Goal: Connect with others: Connect with others

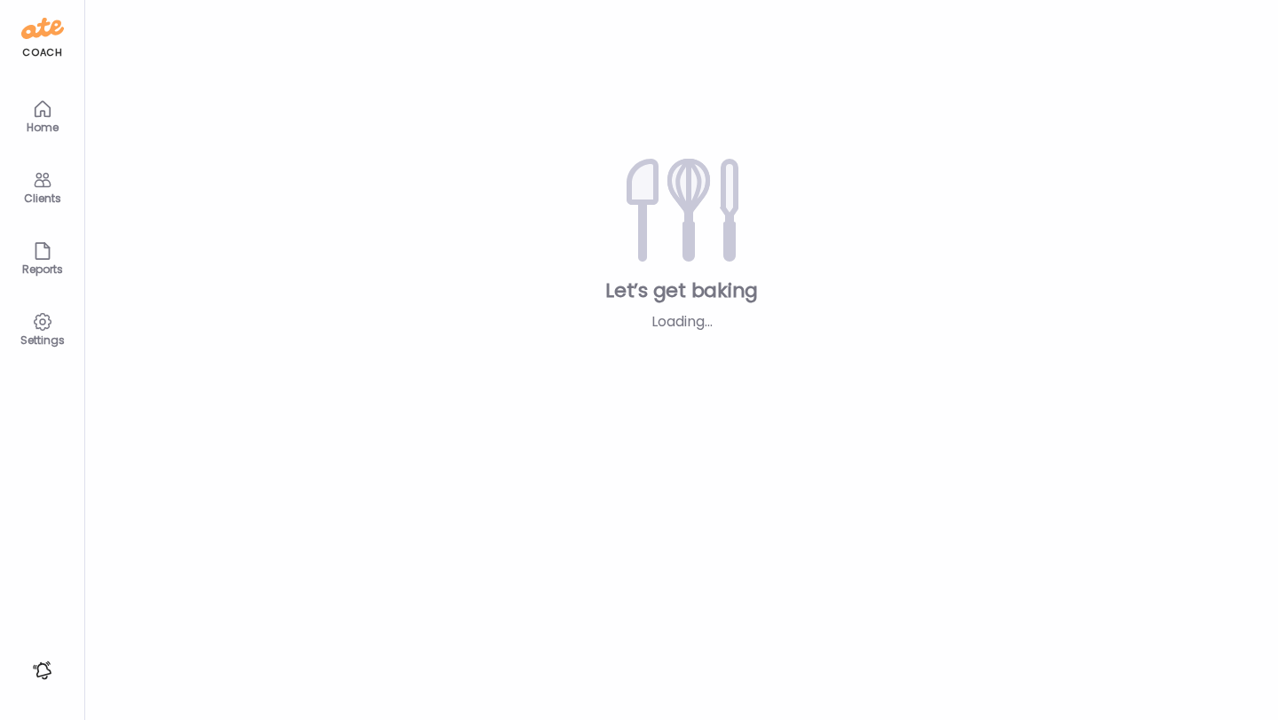
type input "**********"
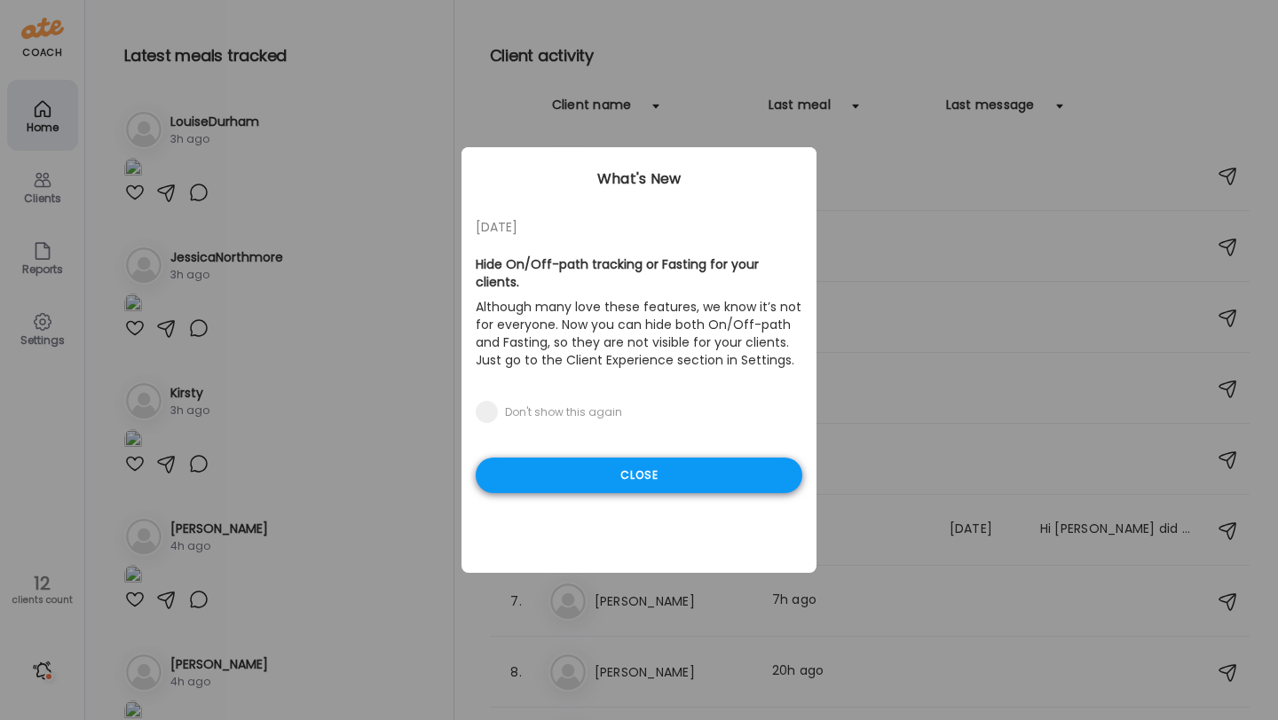
click at [704, 460] on div "Close" at bounding box center [639, 475] width 326 height 35
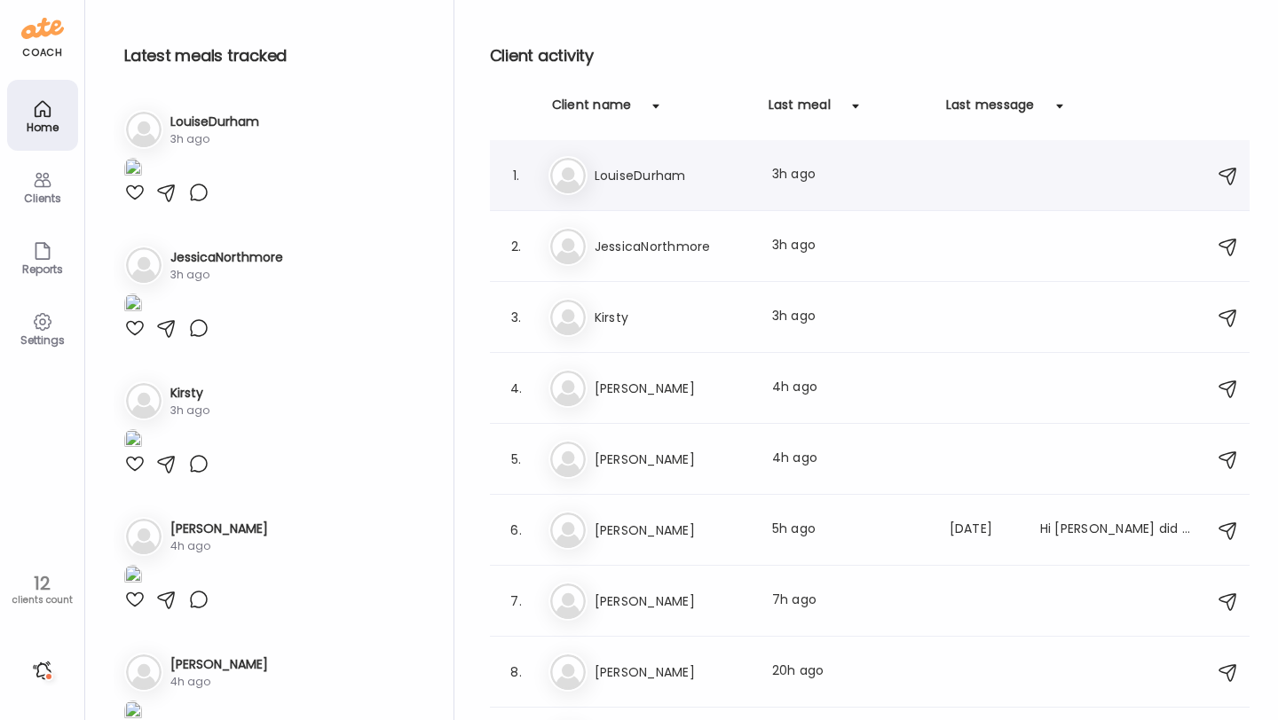
click at [673, 193] on div "Lo LouiseDurham Last meal: 3h ago" at bounding box center [872, 175] width 648 height 39
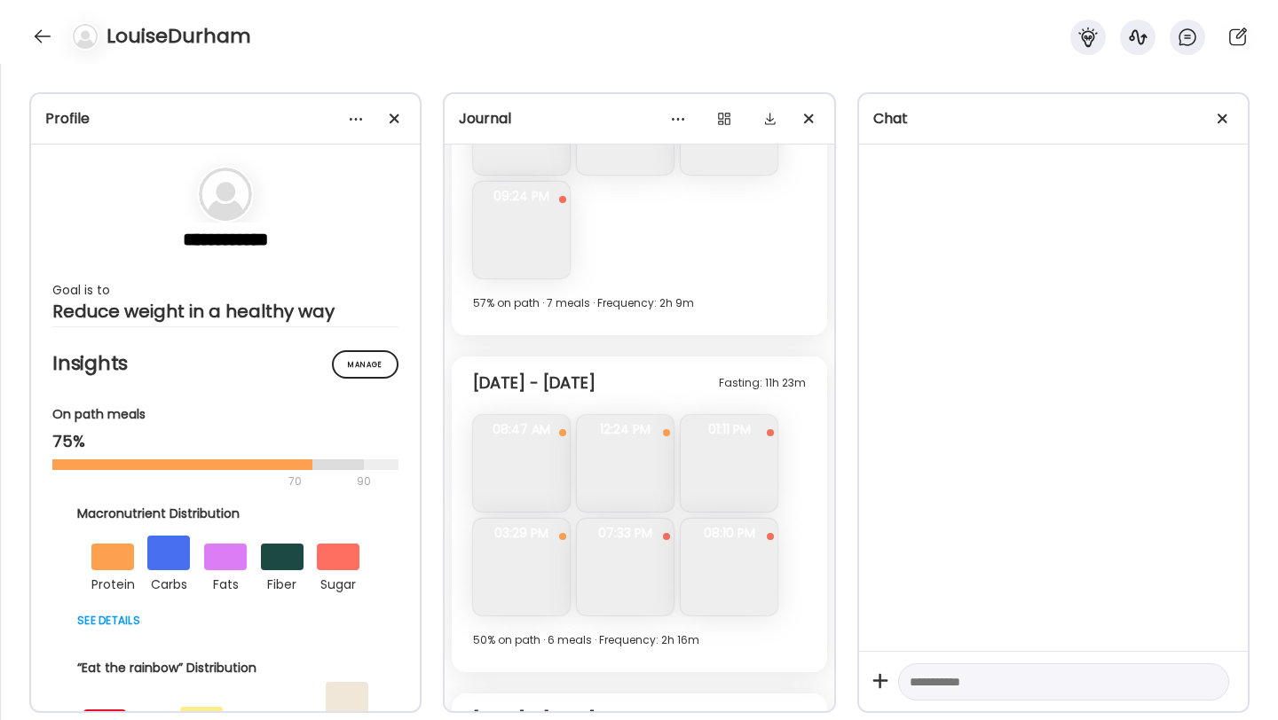
scroll to position [11179, 0]
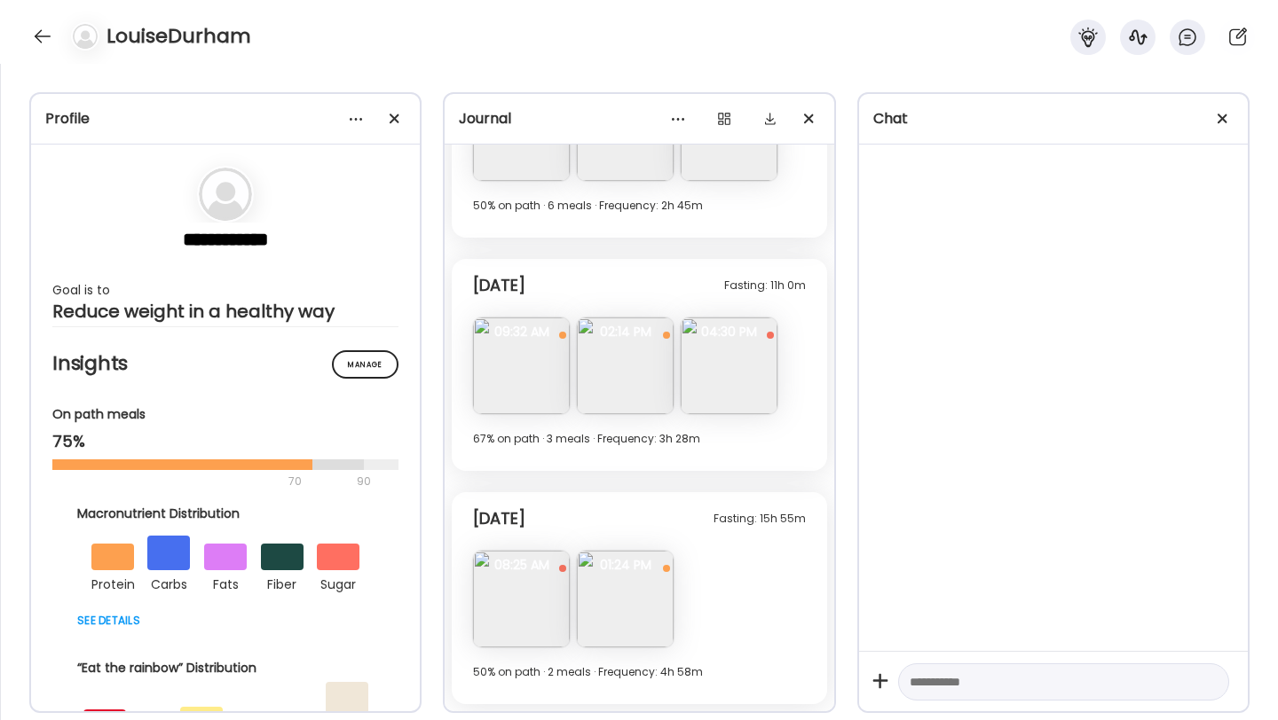
click at [533, 611] on img at bounding box center [521, 599] width 97 height 97
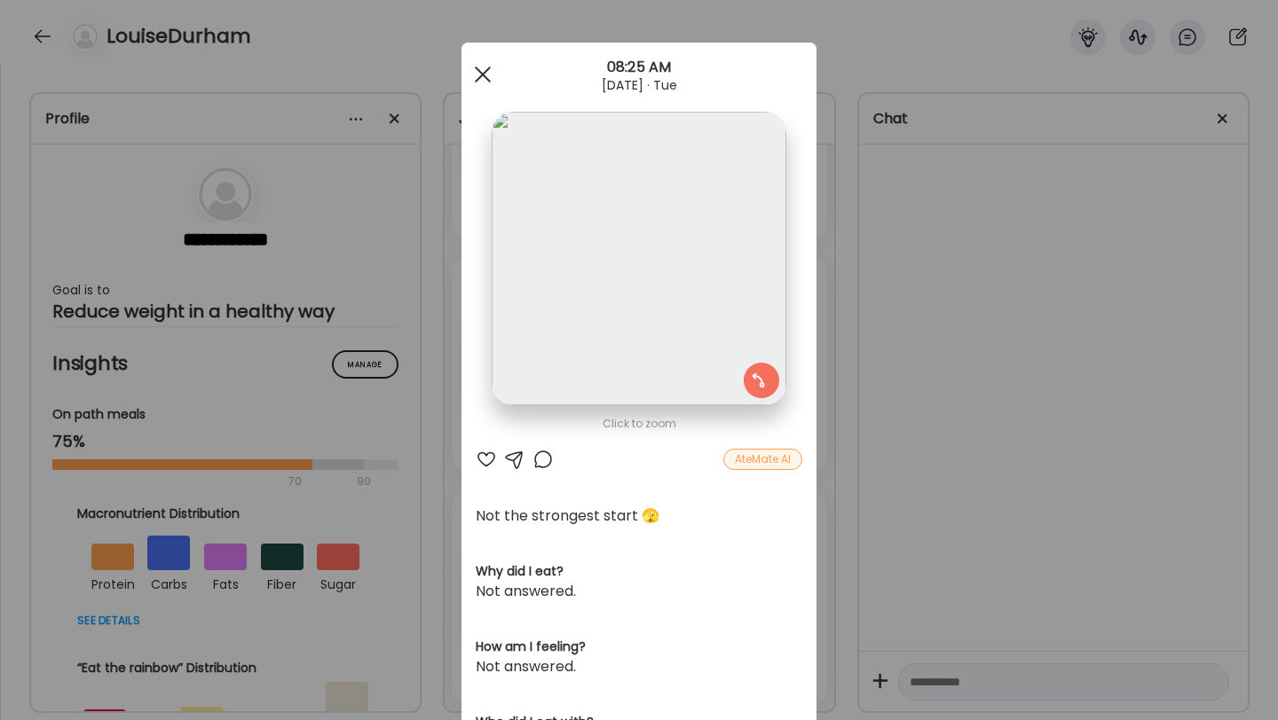
click at [484, 66] on div at bounding box center [482, 74] width 35 height 35
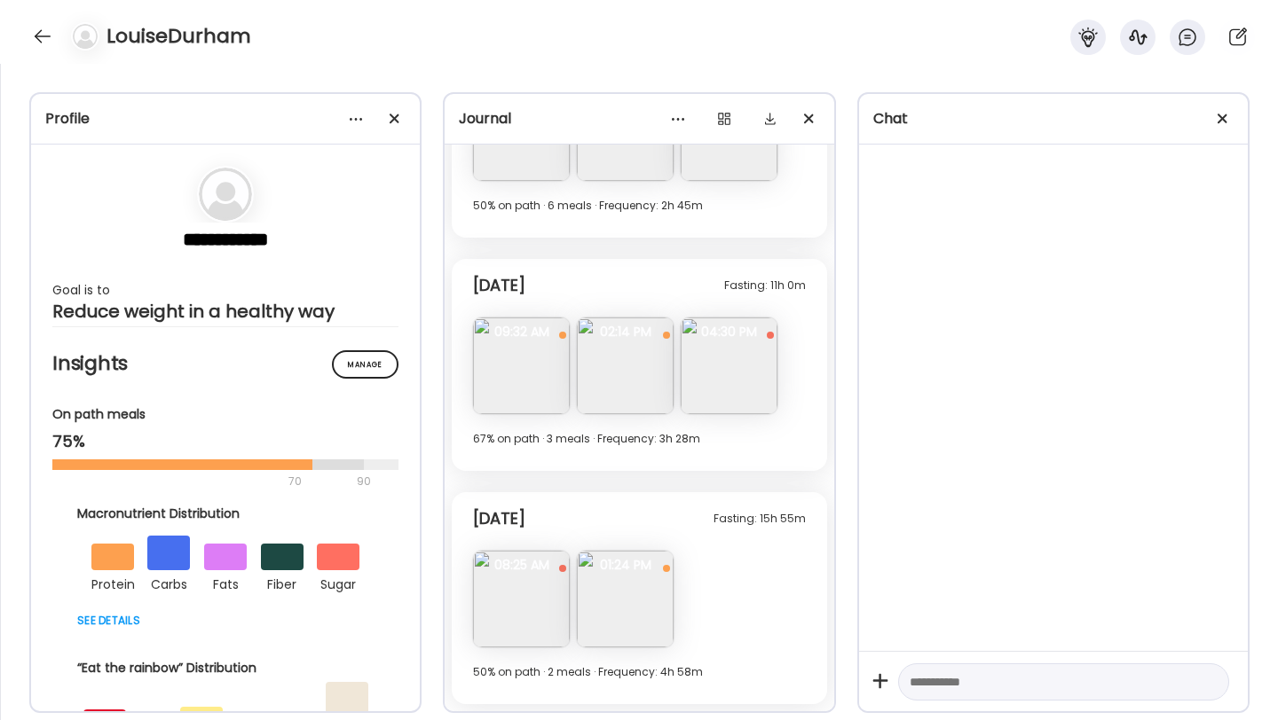
click at [704, 381] on img at bounding box center [728, 366] width 97 height 97
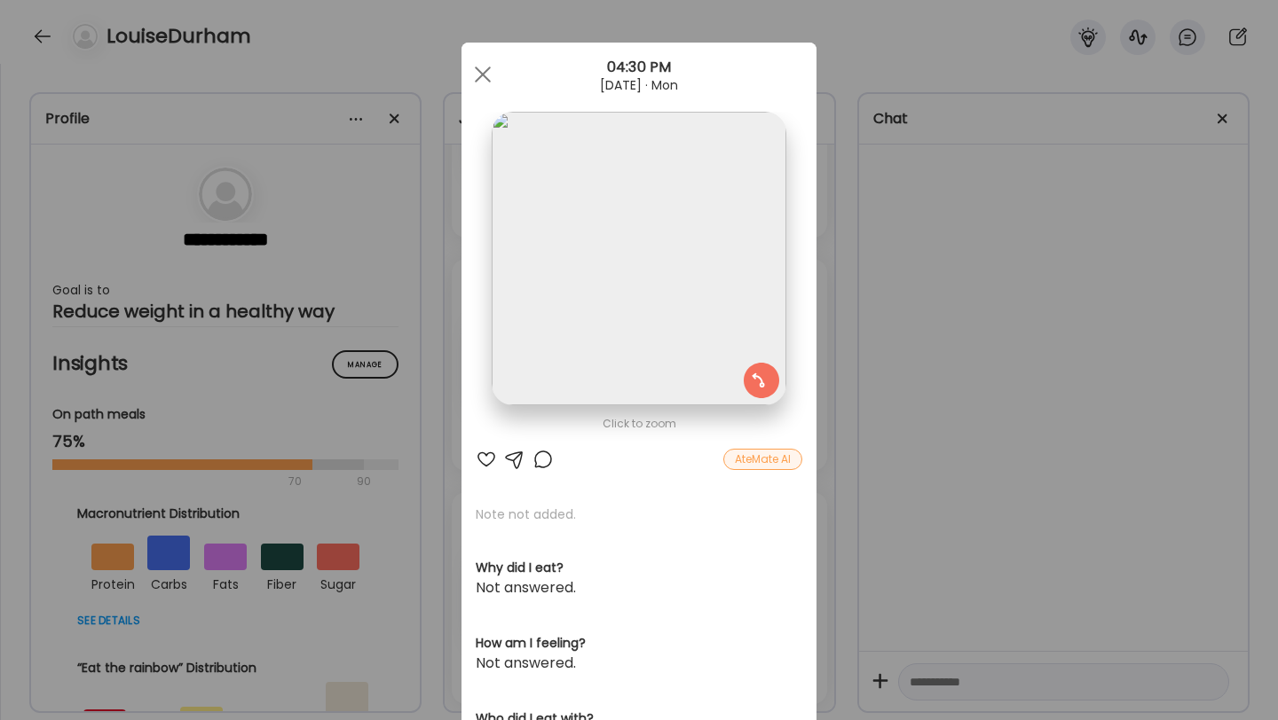
click at [629, 246] on img at bounding box center [638, 259] width 294 height 294
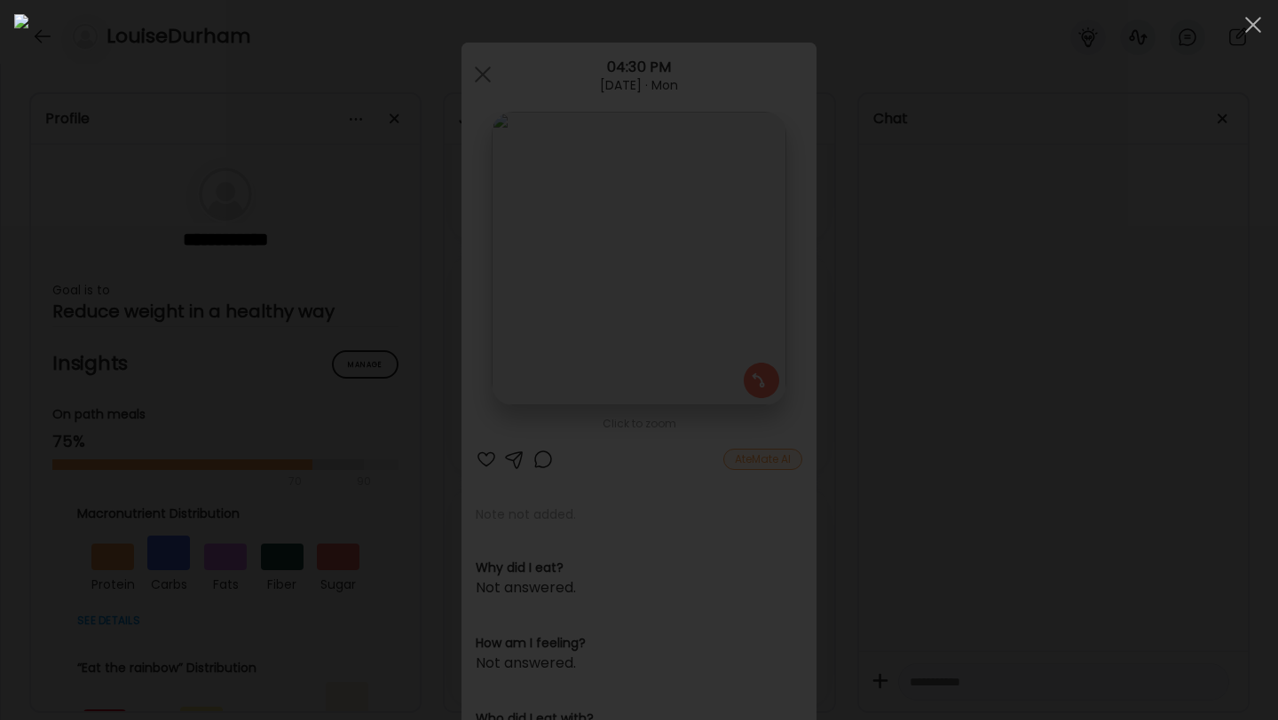
click at [710, 326] on img at bounding box center [638, 360] width 1249 height 692
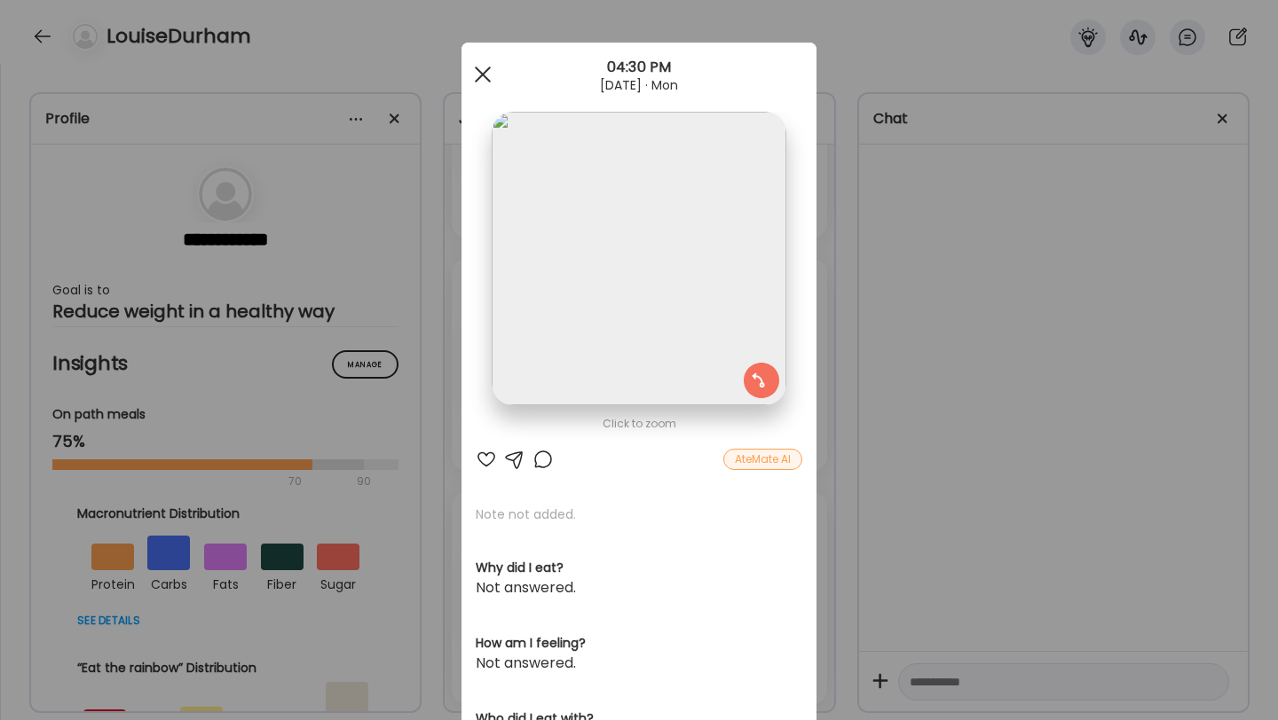
click at [495, 77] on div at bounding box center [482, 74] width 35 height 35
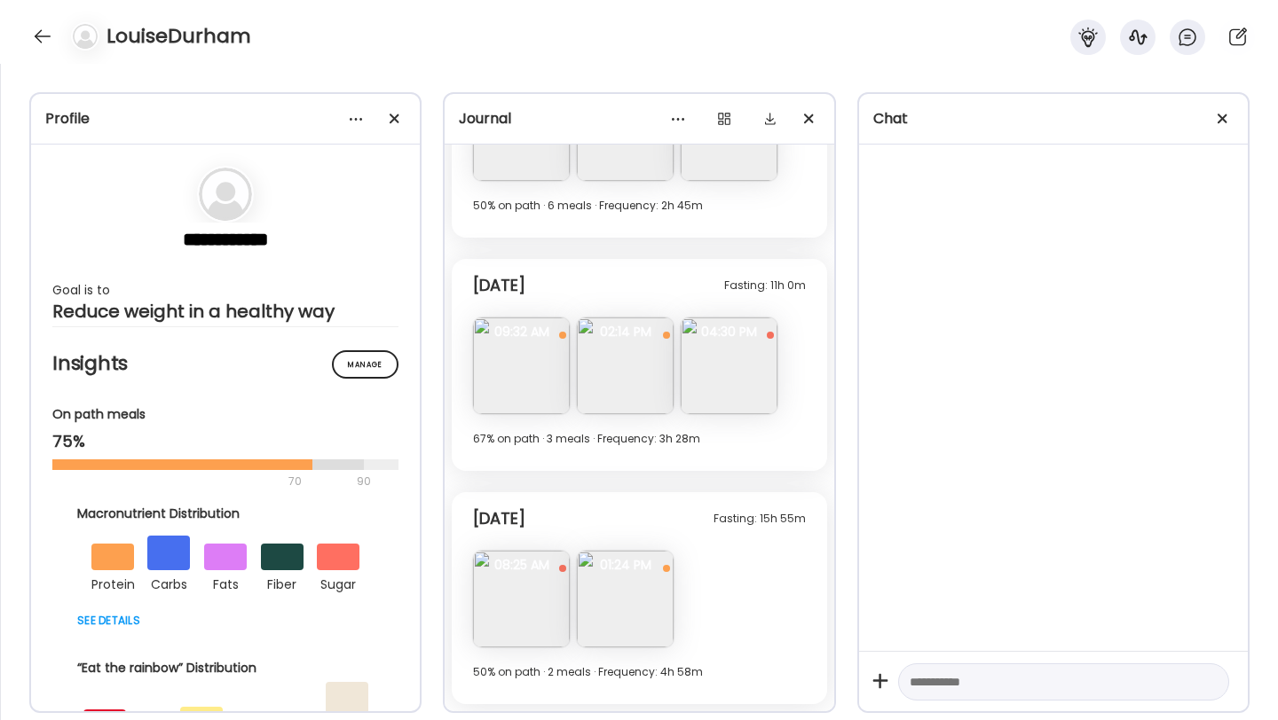
click at [611, 370] on img at bounding box center [625, 366] width 97 height 97
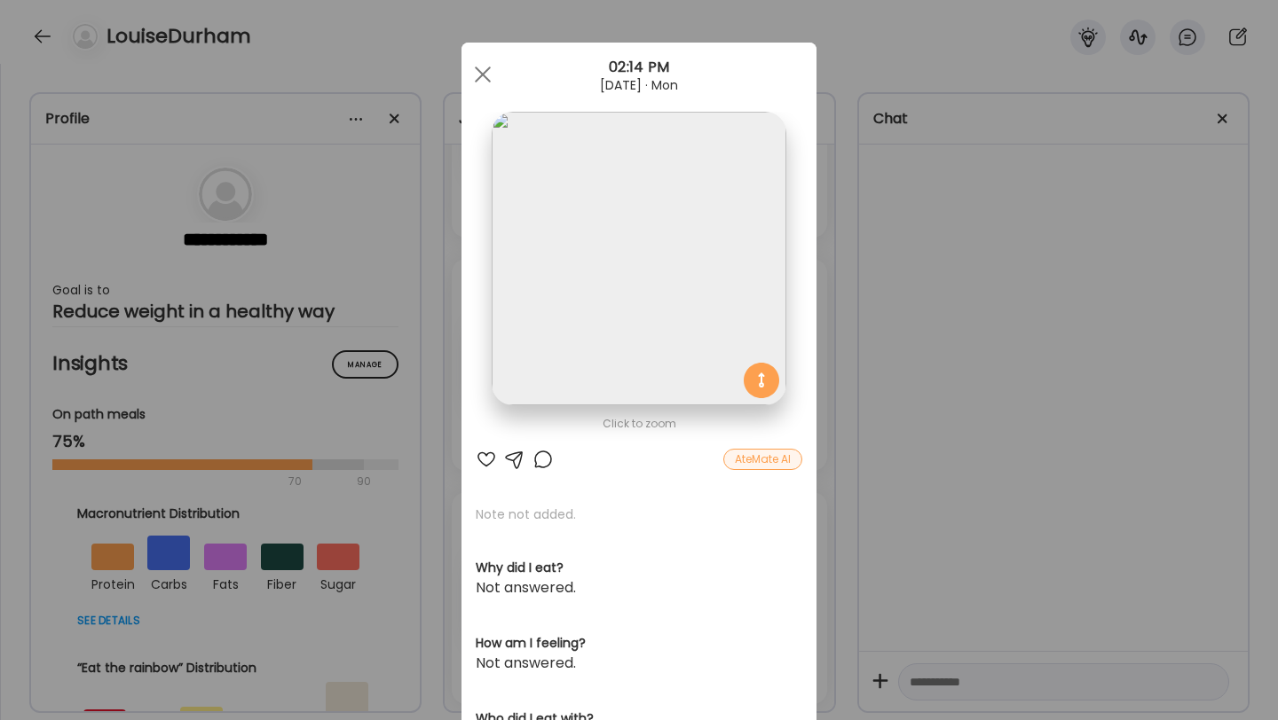
click at [617, 318] on img at bounding box center [638, 259] width 294 height 294
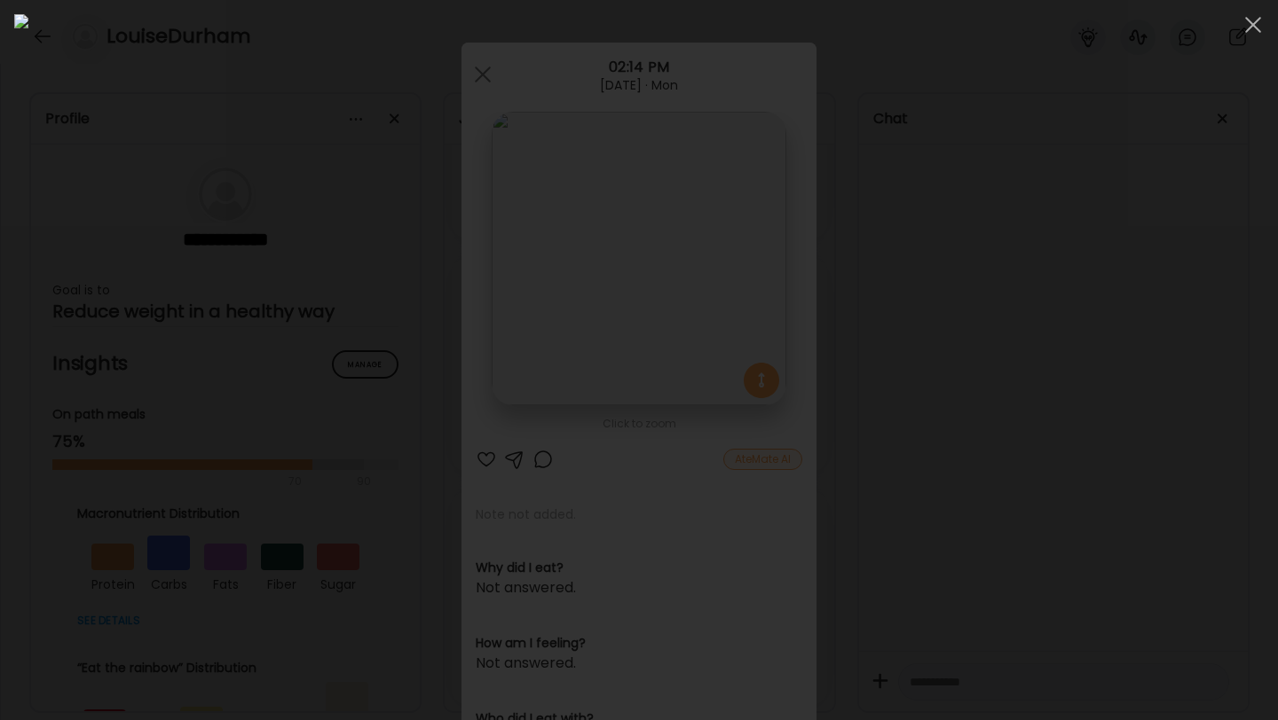
click at [606, 259] on img at bounding box center [638, 360] width 1249 height 692
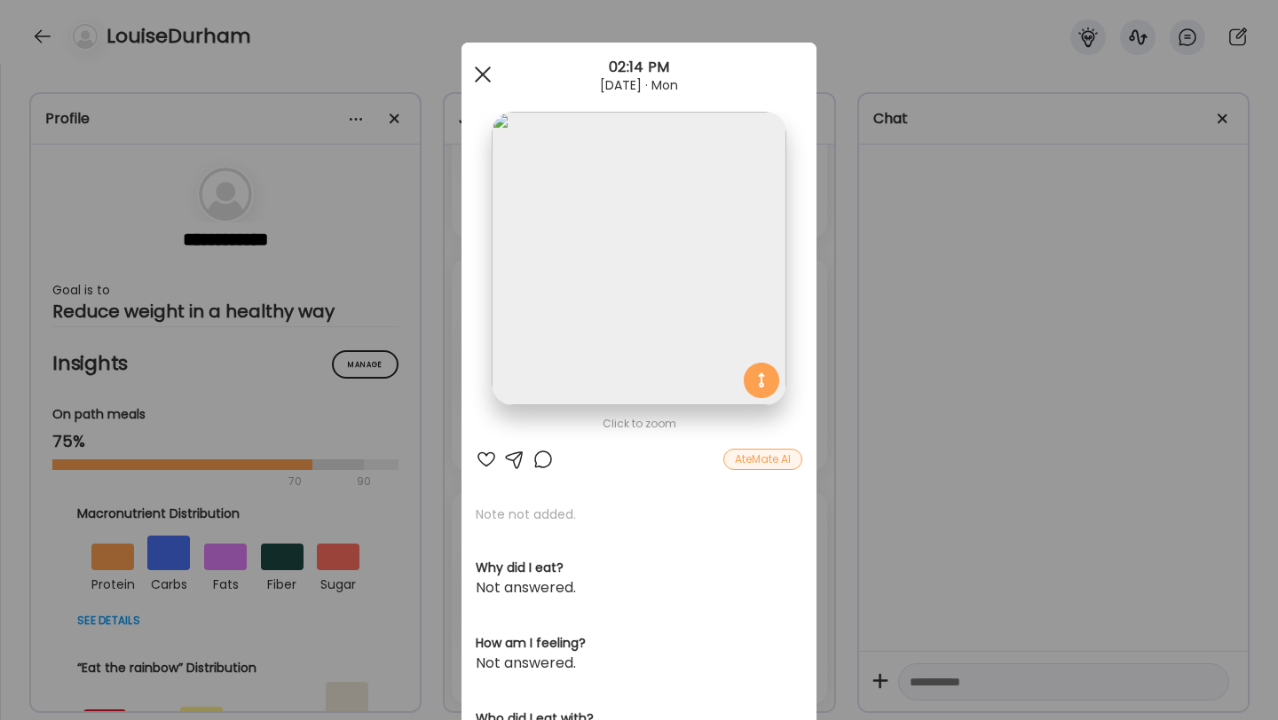
click at [492, 71] on div at bounding box center [482, 74] width 35 height 35
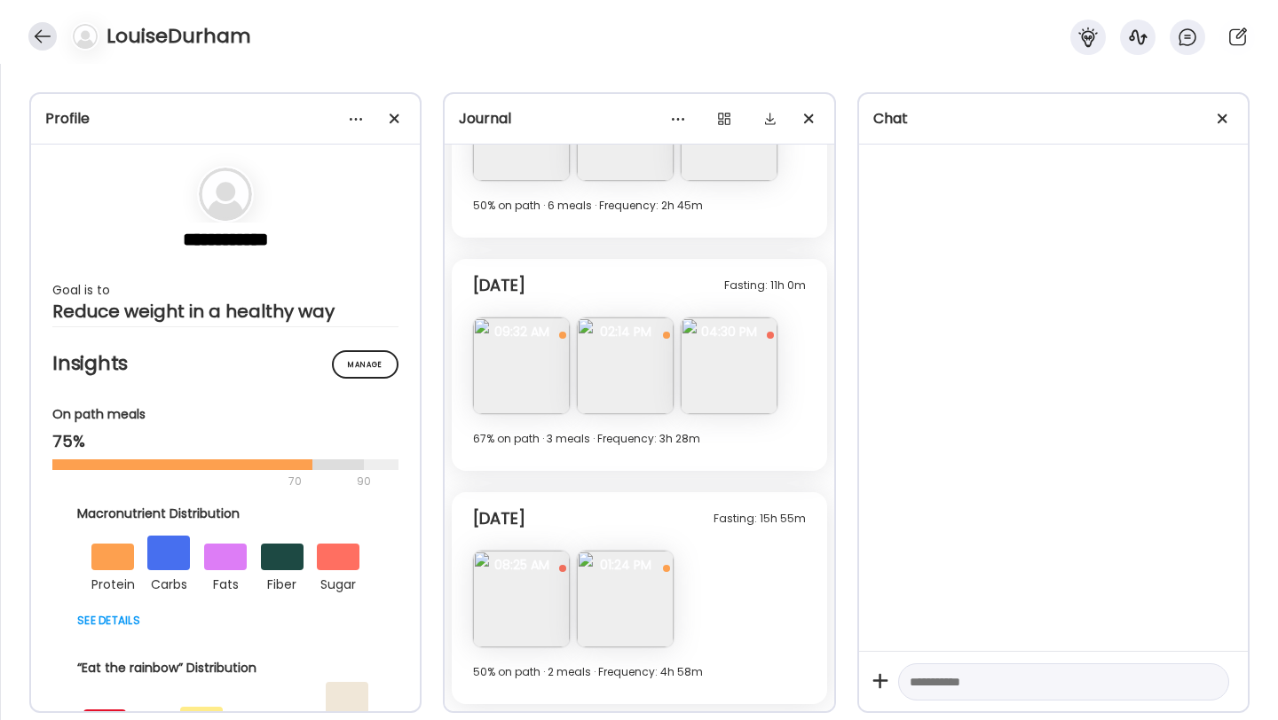
click at [50, 43] on div at bounding box center [42, 36] width 28 height 28
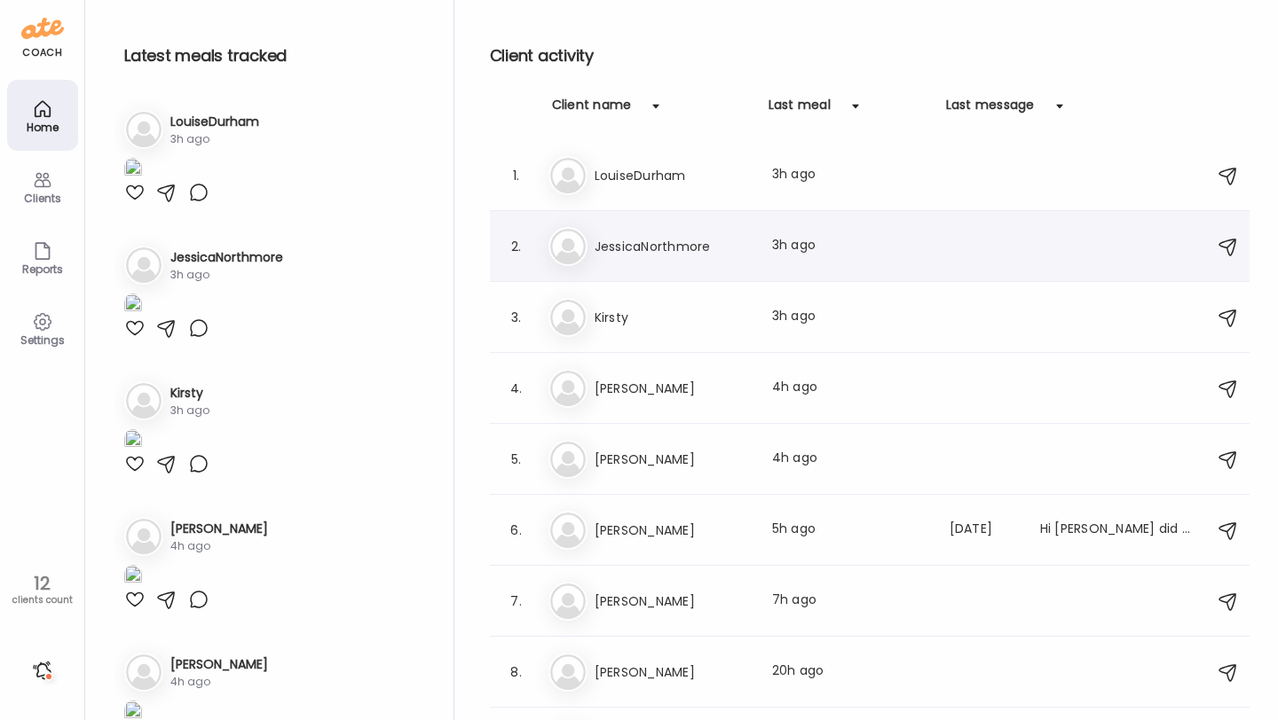
click at [631, 248] on h3 "JessicaNorthmore" at bounding box center [672, 246] width 156 height 21
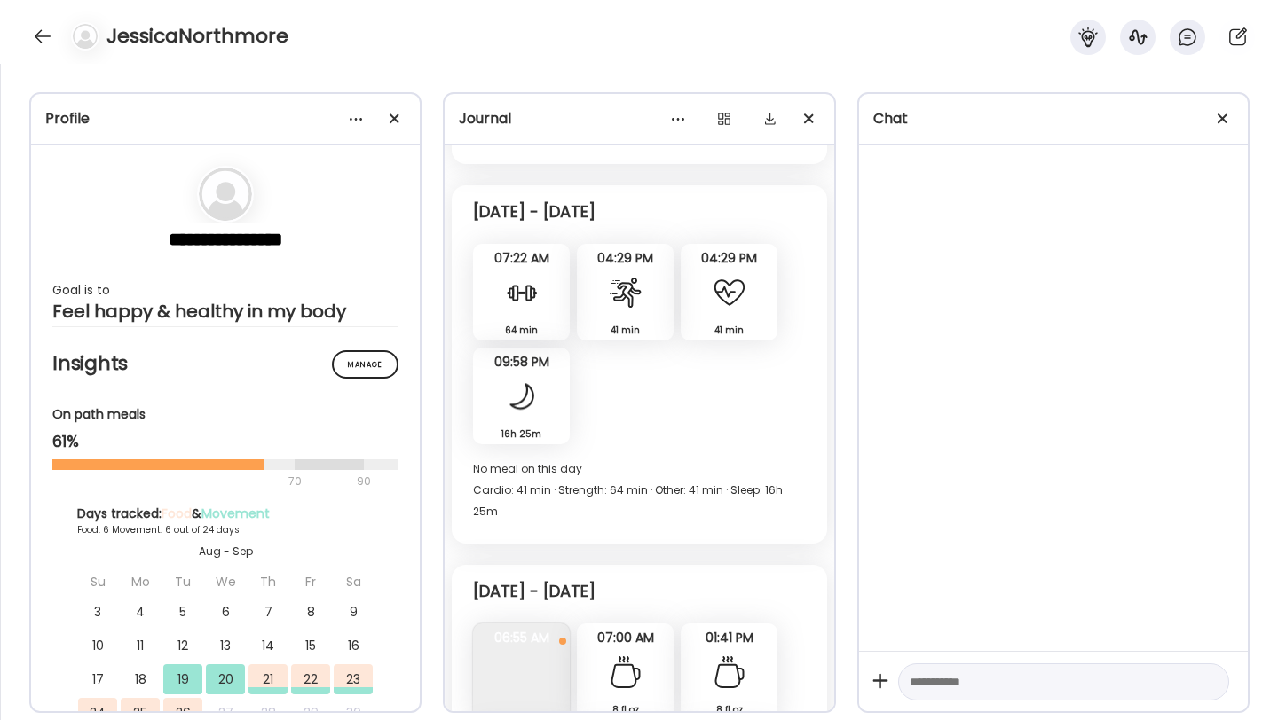
scroll to position [4002, 0]
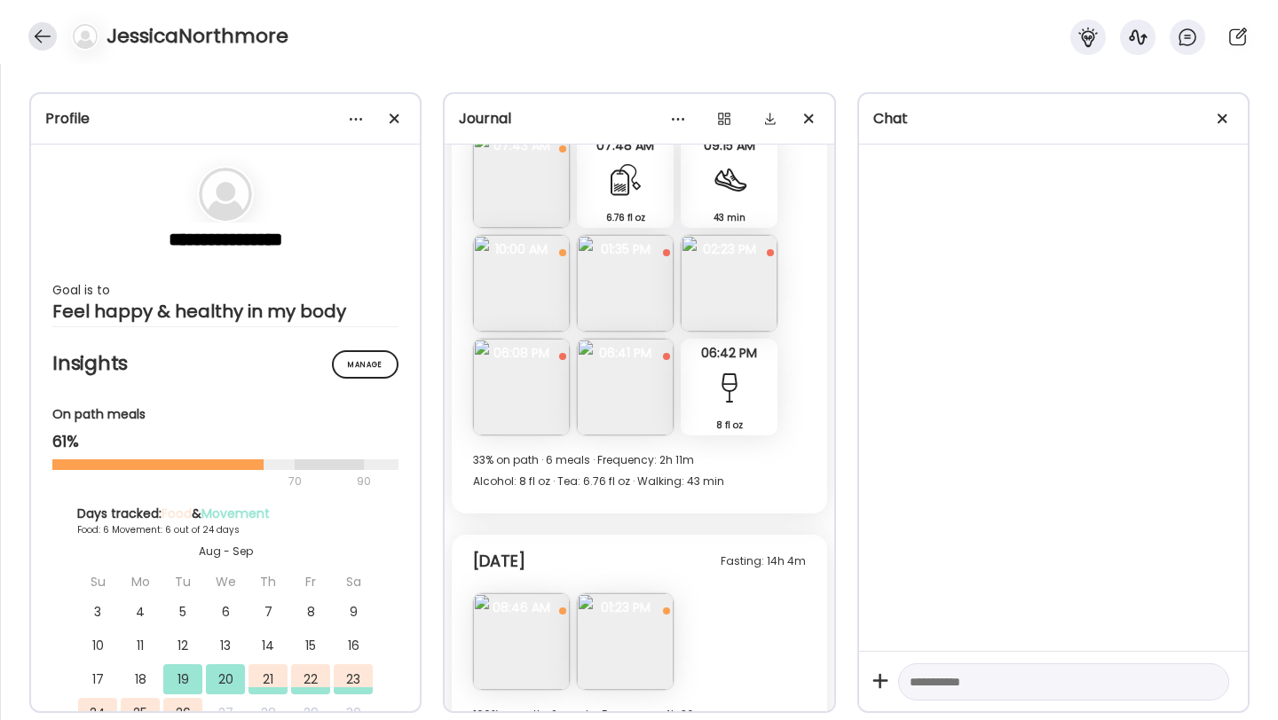
click at [43, 36] on div at bounding box center [42, 36] width 28 height 28
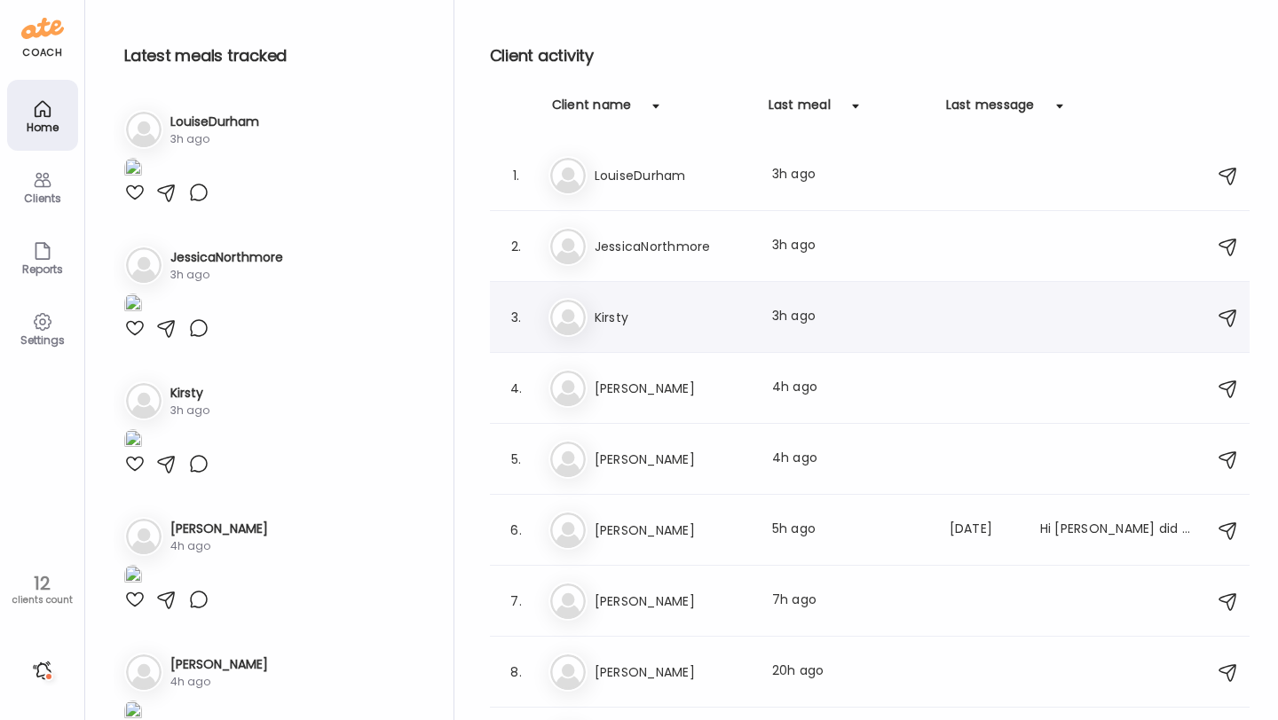
click at [635, 300] on div "Ki Kirsty Last meal: 3h ago" at bounding box center [872, 317] width 648 height 39
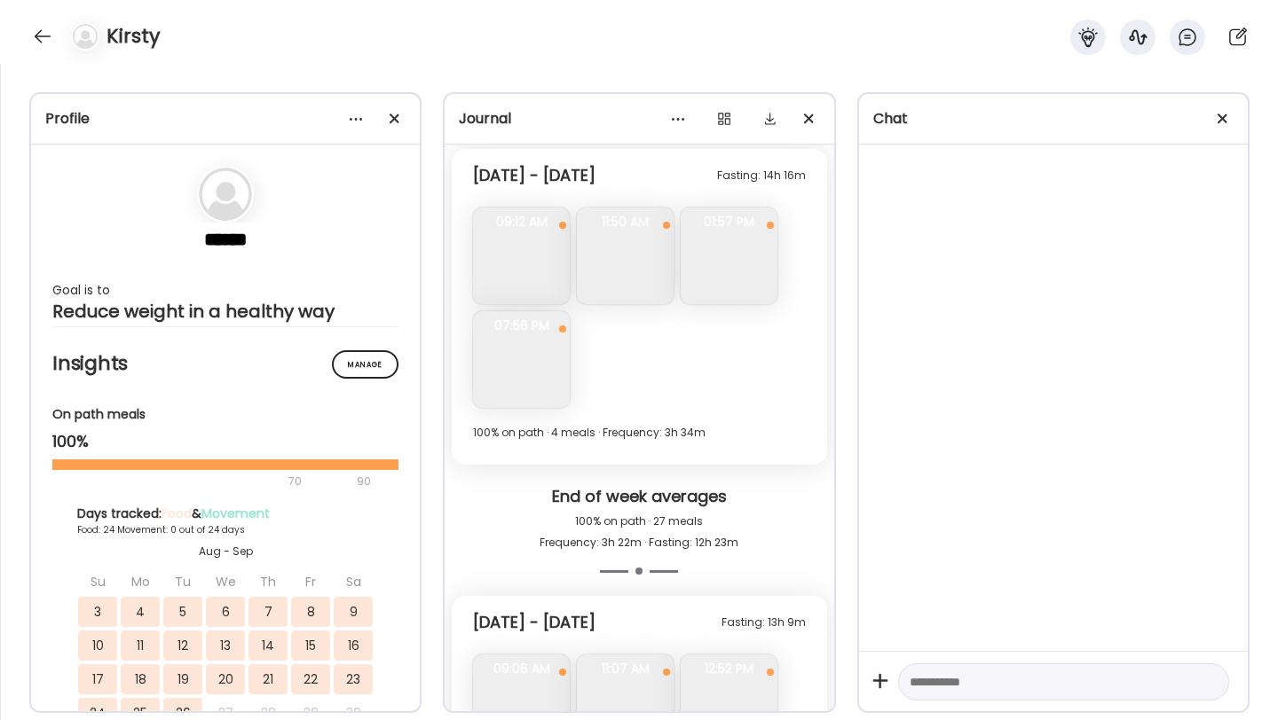
scroll to position [11490, 0]
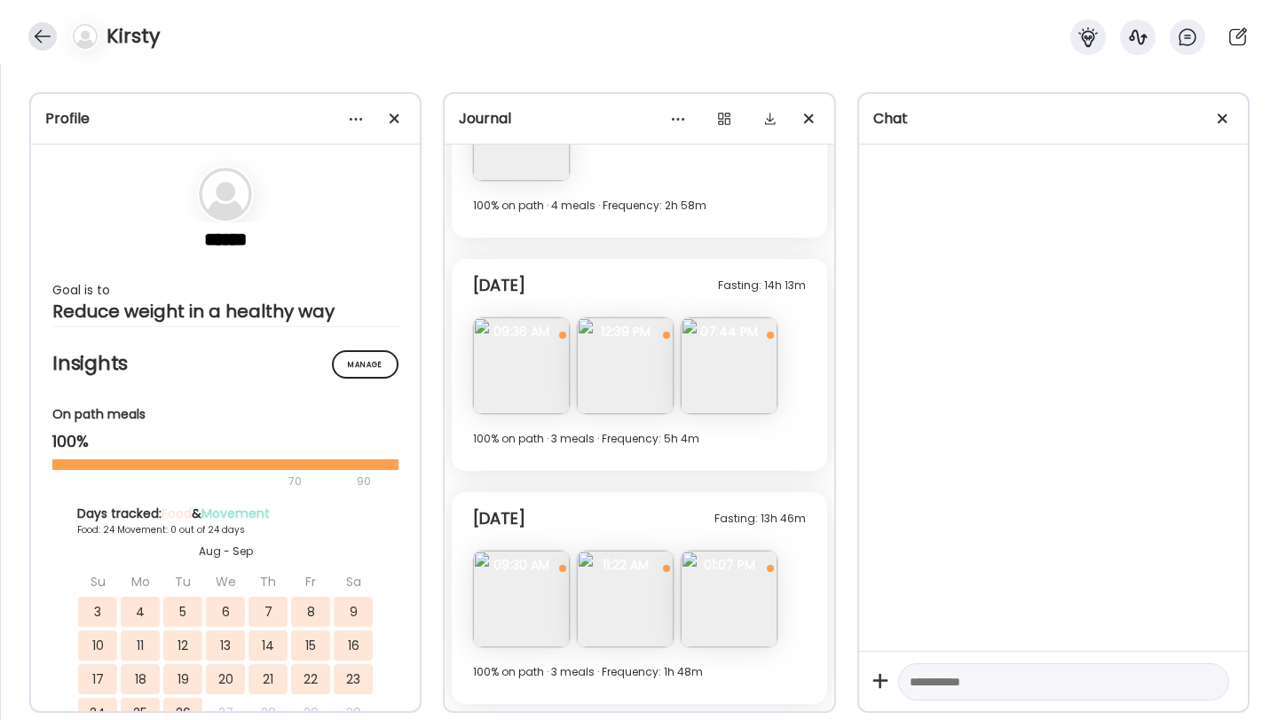
click at [38, 39] on div at bounding box center [42, 36] width 28 height 28
